Goal: Task Accomplishment & Management: Use online tool/utility

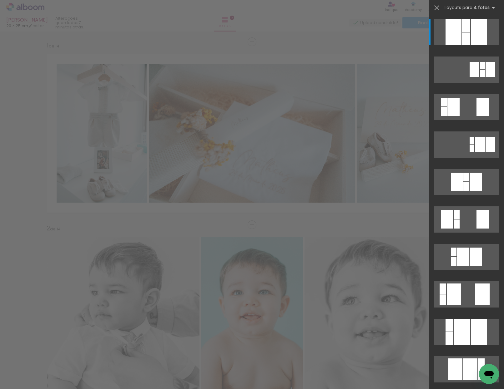
scroll to position [2140, 0]
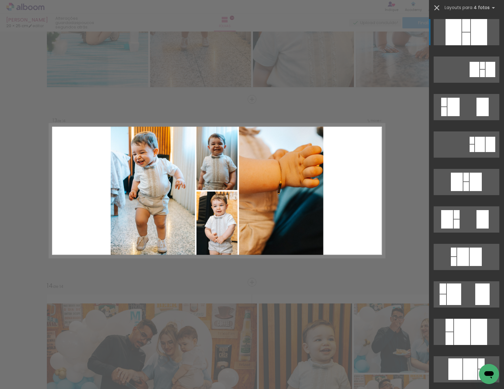
click at [438, 8] on iron-icon at bounding box center [436, 7] width 9 height 9
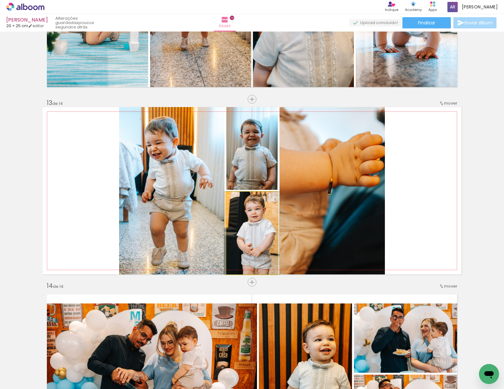
click at [253, 238] on quentale-photo at bounding box center [251, 233] width 51 height 83
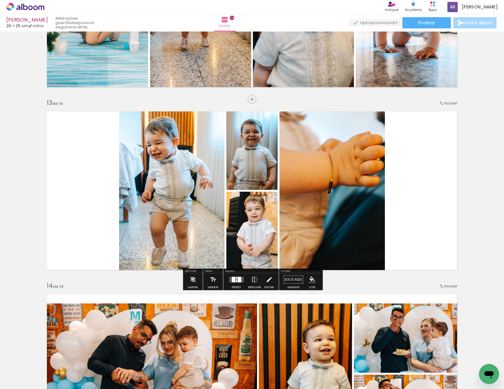
click at [230, 279] on quentale-layouter at bounding box center [236, 280] width 14 height 6
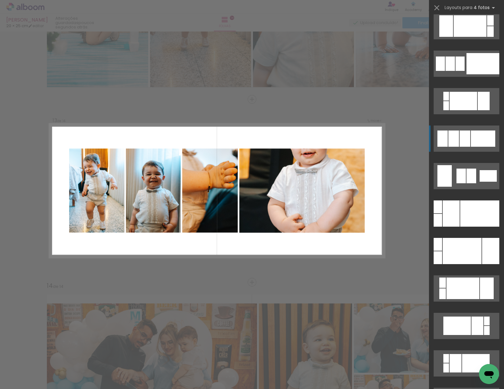
scroll to position [1919, 0]
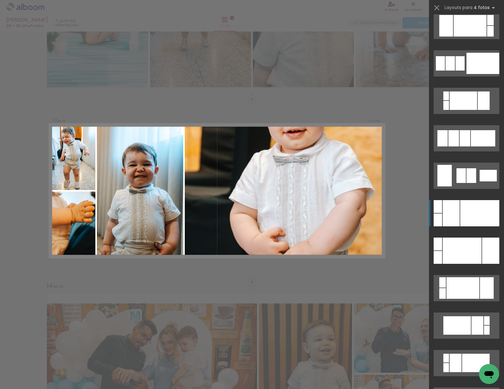
click at [472, 223] on div at bounding box center [479, 213] width 39 height 26
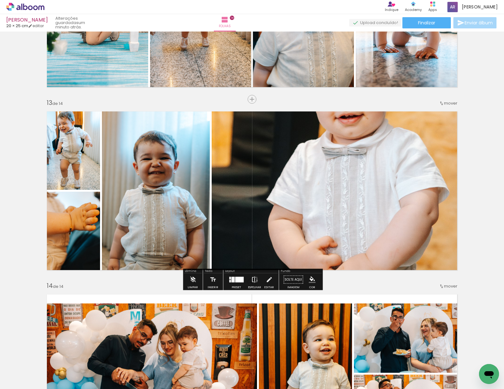
click at [255, 281] on iron-icon at bounding box center [254, 280] width 7 height 12
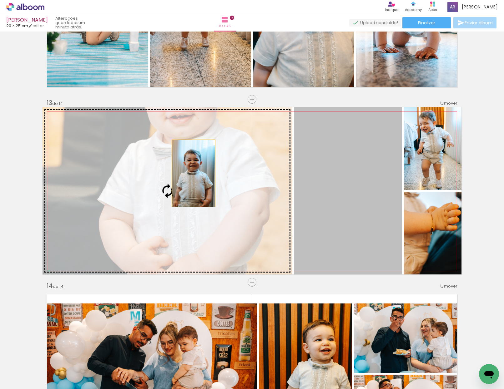
drag, startPoint x: 240, startPoint y: 174, endPoint x: 193, endPoint y: 173, distance: 46.3
click at [0, 0] on slot at bounding box center [0, 0] width 0 height 0
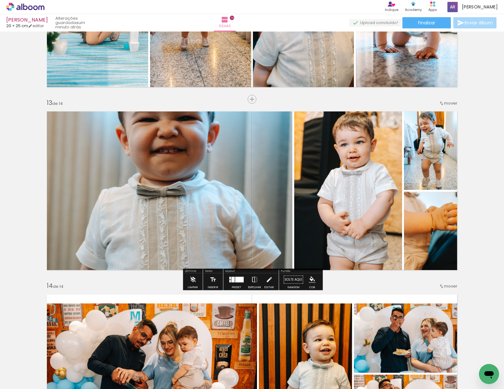
scroll to position [0, 0]
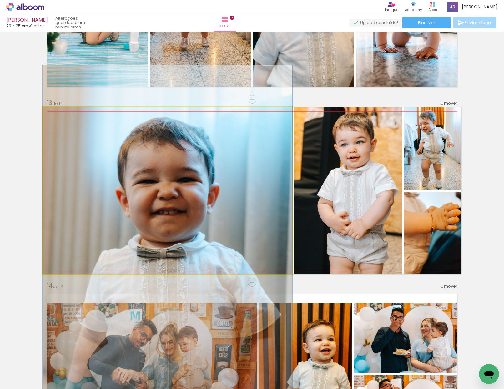
drag, startPoint x: 161, startPoint y: 149, endPoint x: 159, endPoint y: 212, distance: 62.2
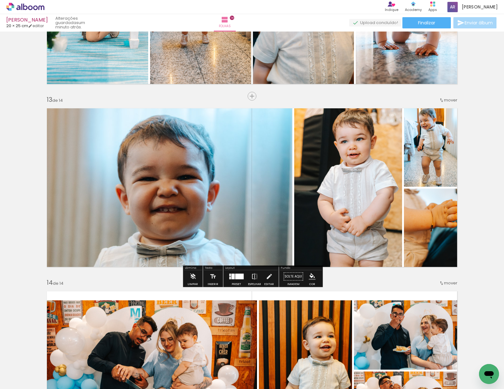
scroll to position [0, 0]
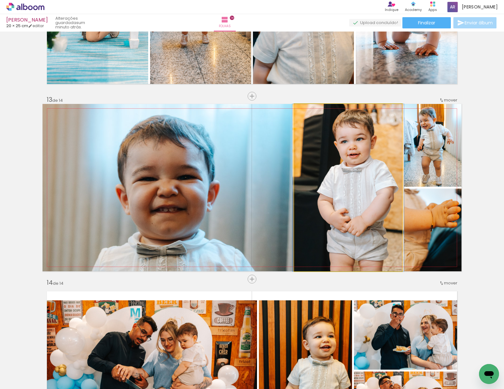
click at [359, 179] on div at bounding box center [348, 187] width 112 height 167
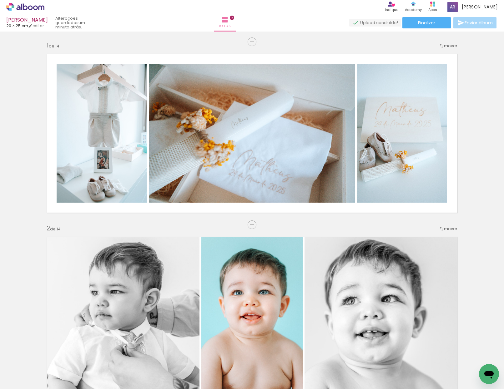
scroll to position [1919, 0]
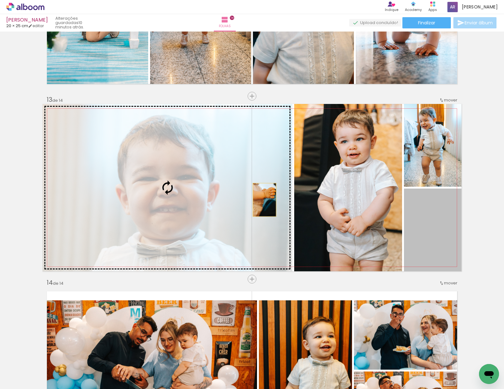
drag, startPoint x: 427, startPoint y: 225, endPoint x: 146, endPoint y: 180, distance: 284.9
click at [0, 0] on slot at bounding box center [0, 0] width 0 height 0
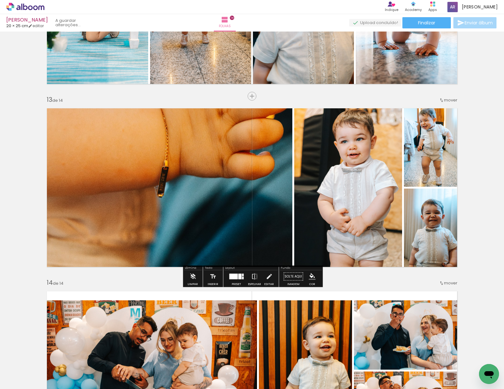
scroll to position [2143, 0]
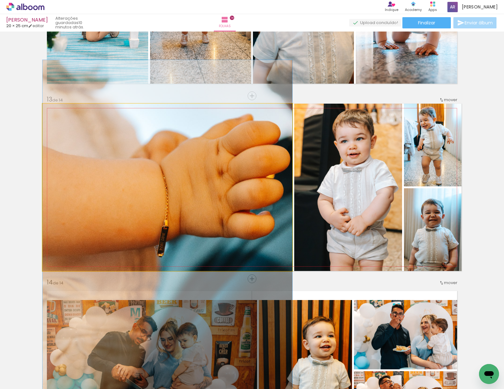
drag, startPoint x: 166, startPoint y: 170, endPoint x: 163, endPoint y: 230, distance: 60.1
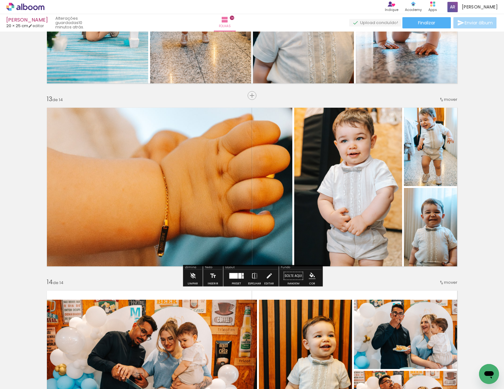
scroll to position [0, 0]
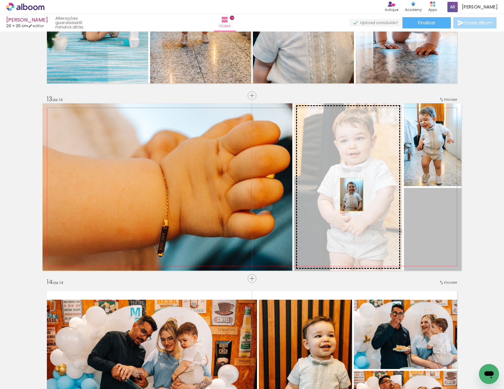
drag, startPoint x: 427, startPoint y: 217, endPoint x: 351, endPoint y: 195, distance: 79.5
click at [0, 0] on slot at bounding box center [0, 0] width 0 height 0
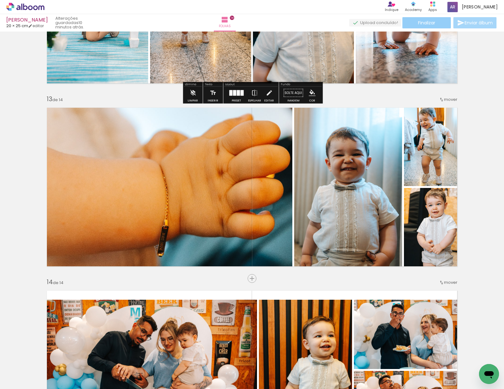
click at [426, 27] on paper-button "Finalizar" at bounding box center [426, 22] width 48 height 11
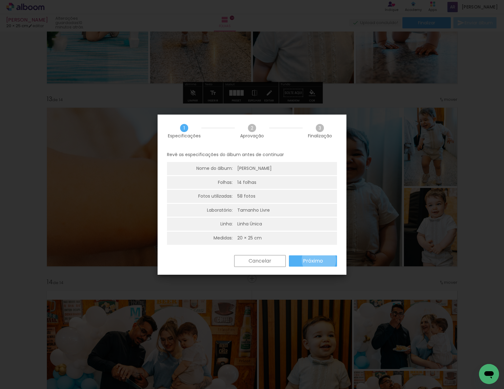
click at [0, 0] on slot "Próximo" at bounding box center [0, 0] width 0 height 0
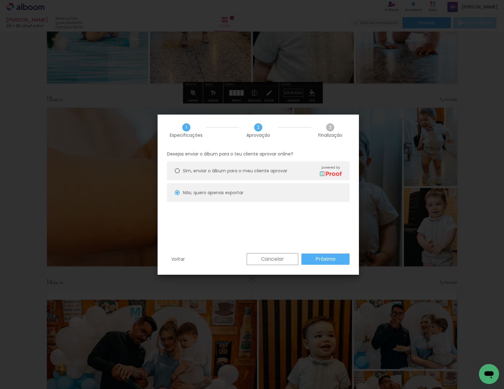
scroll to position [0, 0]
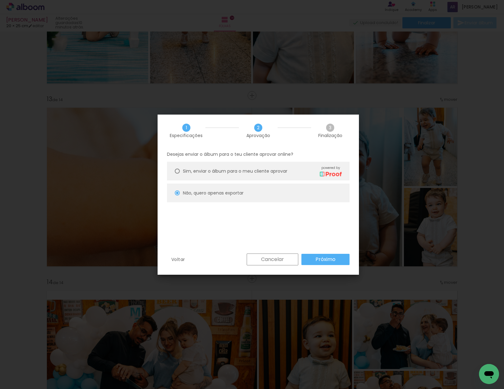
click at [315, 260] on paper-button "Próximo" at bounding box center [325, 259] width 48 height 11
type input "Alta, 300 DPI"
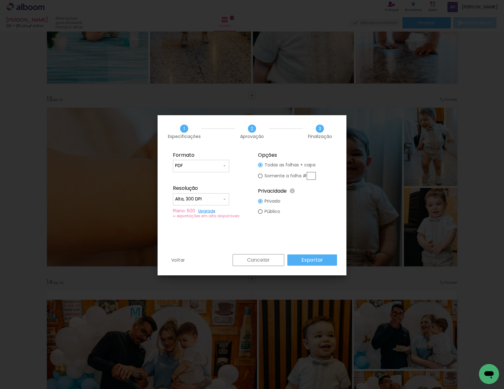
click at [213, 169] on input "PDF" at bounding box center [198, 166] width 47 height 6
click at [242, 158] on fieldset "Formato JPG PDF Resolução Alta, 300 DPI Baixa Plano: 500 Upgrade ∞ exportações …" at bounding box center [209, 185] width 84 height 75
click at [319, 264] on paper-button "Exportar" at bounding box center [312, 260] width 50 height 11
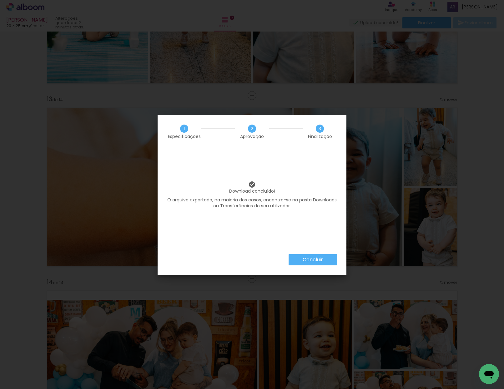
click at [0, 0] on slot "Concluir" at bounding box center [0, 0] width 0 height 0
